Goal: Information Seeking & Learning: Find specific fact

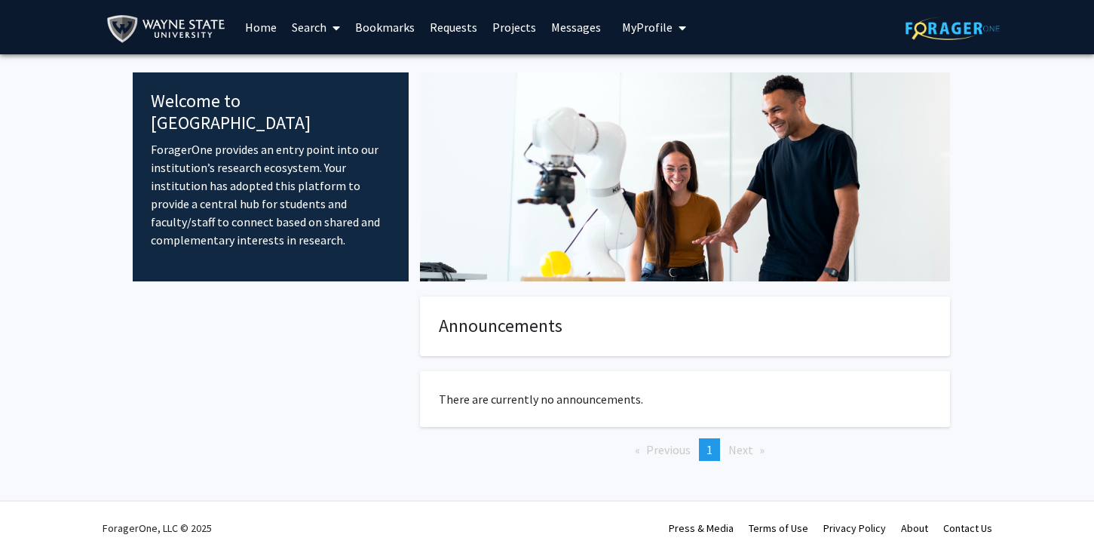
click at [253, 28] on link "Home" at bounding box center [261, 27] width 47 height 53
click at [653, 27] on span "My Profile" at bounding box center [647, 27] width 51 height 15
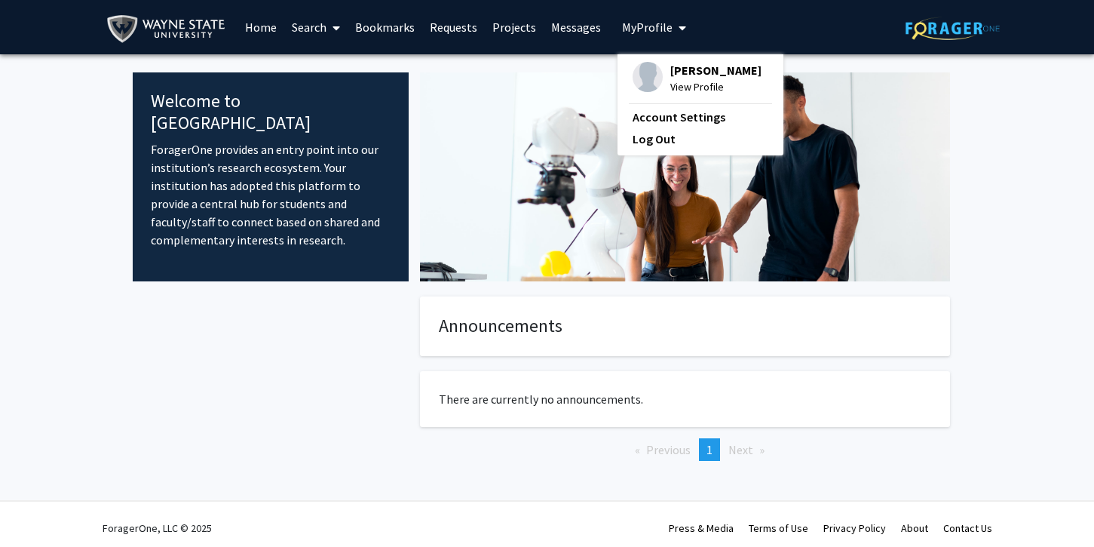
click at [297, 25] on link "Search" at bounding box center [315, 27] width 63 height 53
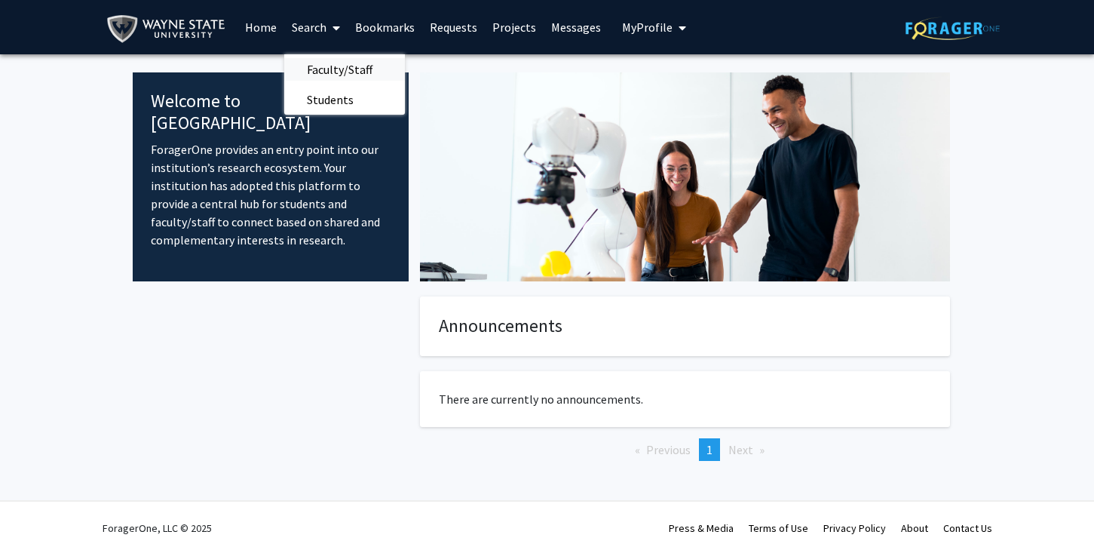
click at [339, 70] on span "Faculty/Staff" at bounding box center [339, 69] width 111 height 30
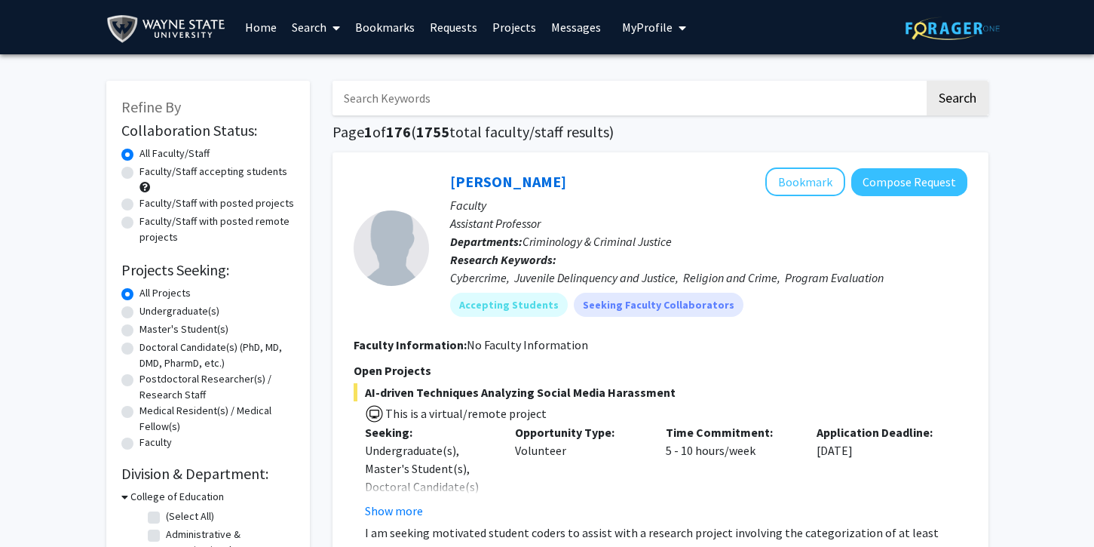
click at [409, 99] on input "Search Keywords" at bounding box center [629, 98] width 592 height 35
type input "alcedo"
click at [927, 81] on button "Search" at bounding box center [958, 98] width 62 height 35
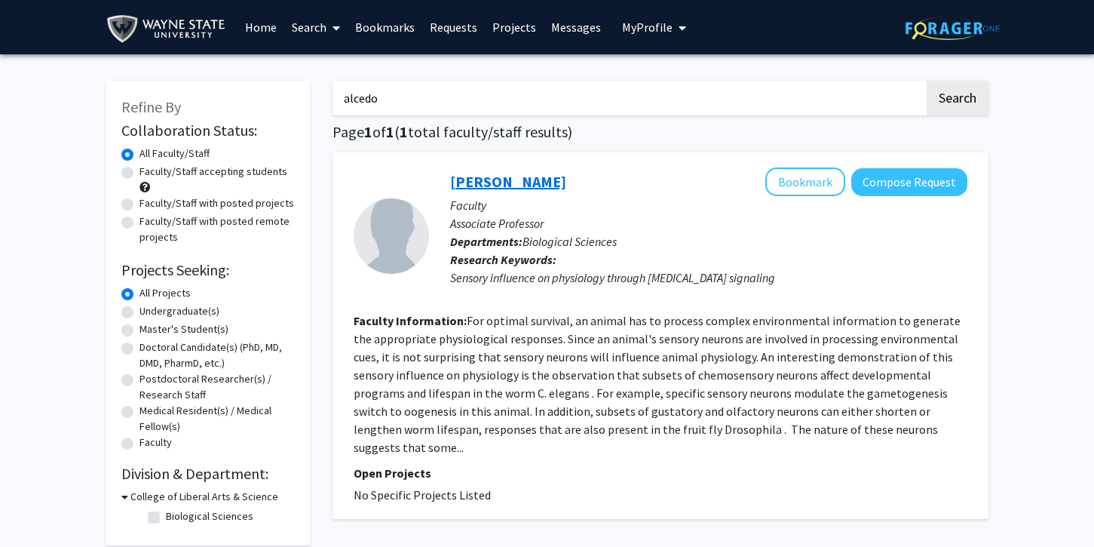
click at [493, 189] on link "[PERSON_NAME]" at bounding box center [508, 181] width 116 height 19
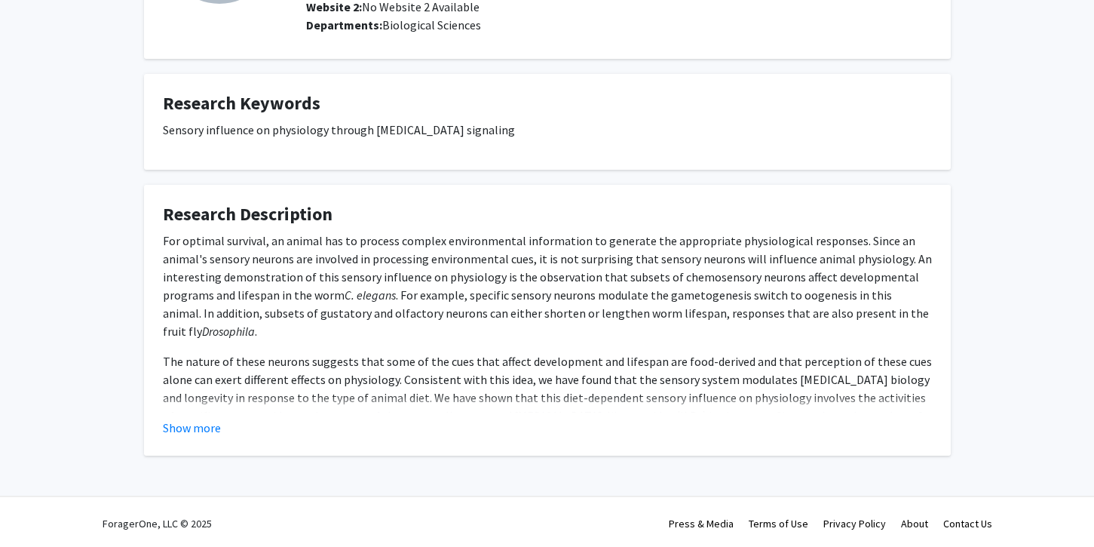
scroll to position [197, 0]
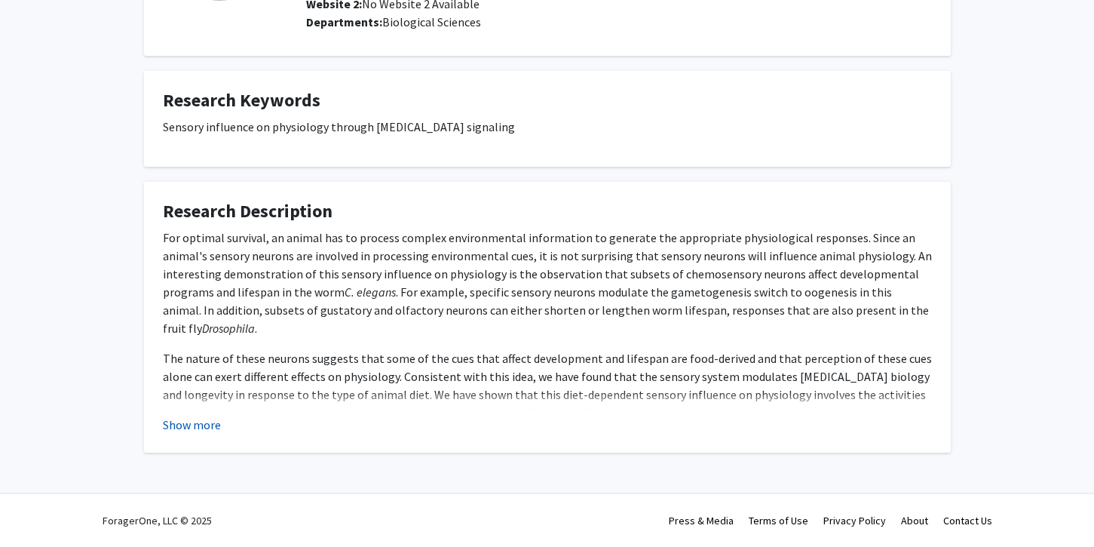
click at [185, 424] on button "Show more" at bounding box center [192, 425] width 58 height 18
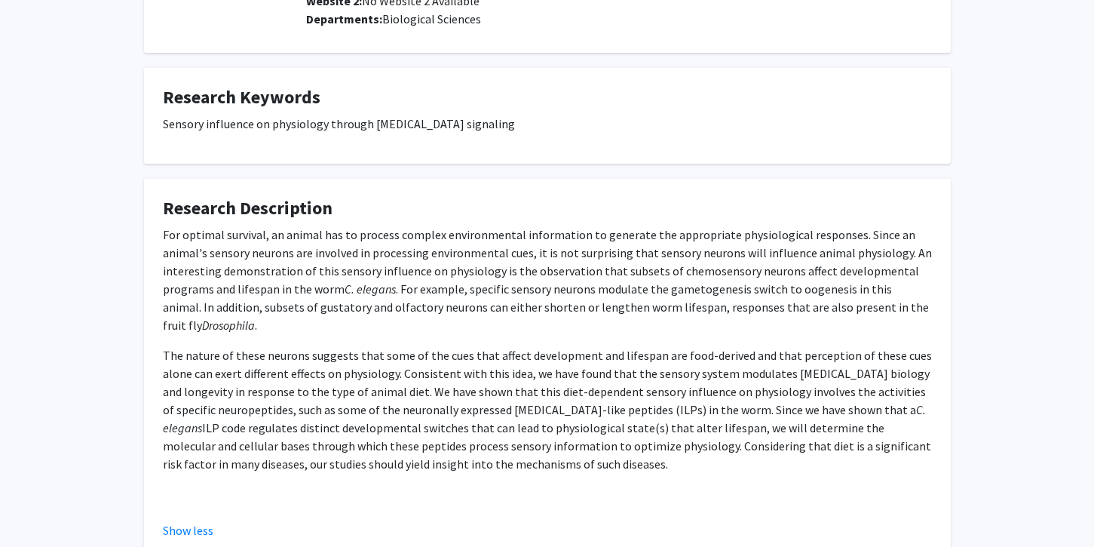
scroll to position [0, 0]
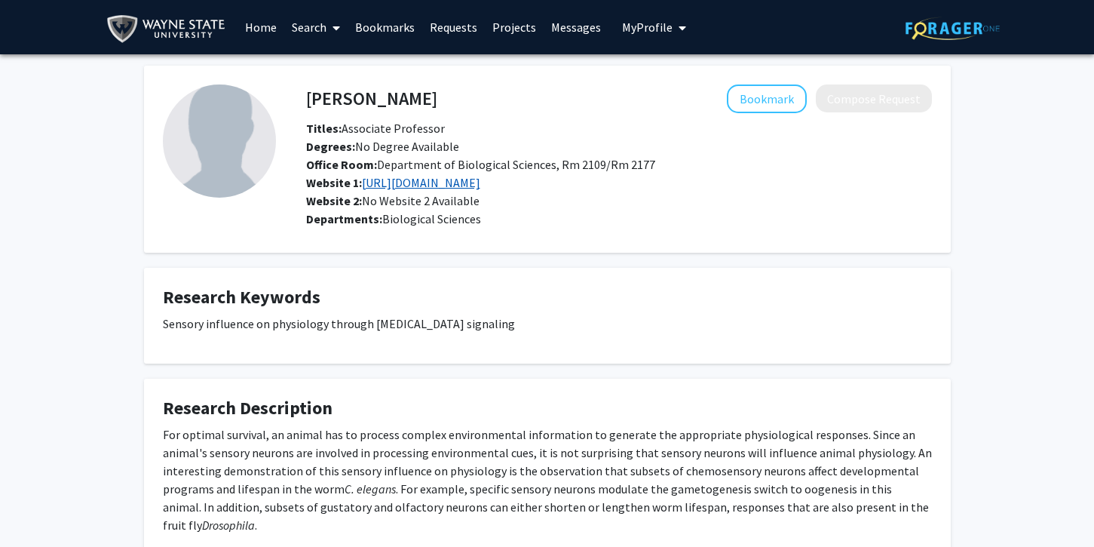
click at [424, 176] on link "[URL][DOMAIN_NAME]" at bounding box center [421, 182] width 118 height 15
